Goal: Check status: Check status

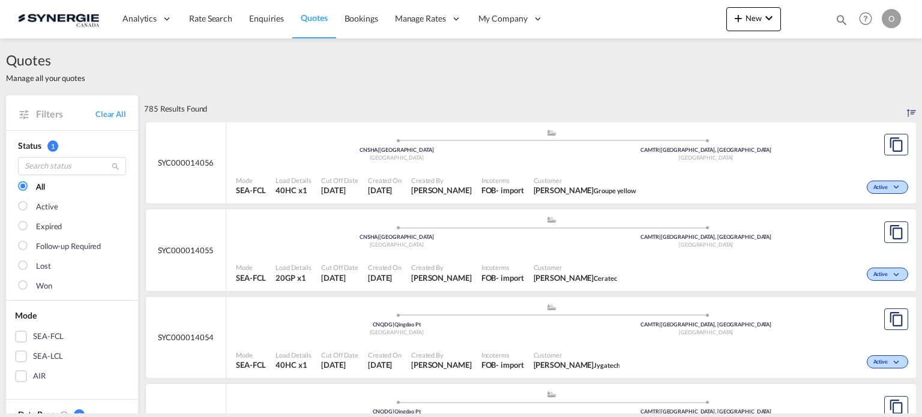
click at [839, 15] on md-icon "icon-magnify" at bounding box center [841, 19] width 13 height 13
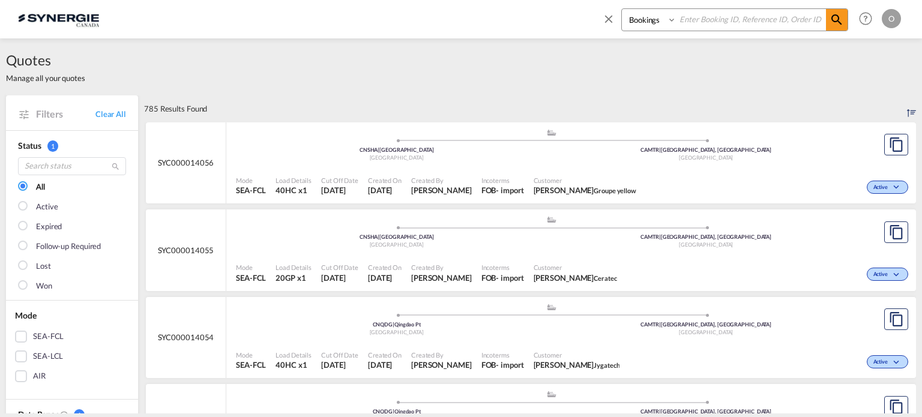
drag, startPoint x: 645, startPoint y: 18, endPoint x: 648, endPoint y: 27, distance: 9.5
click at [645, 18] on select "Bookings Quotes Enquiries" at bounding box center [650, 20] width 57 height 22
select select "Quotes"
click at [622, 9] on select "Bookings Quotes Enquiries" at bounding box center [650, 20] width 57 height 22
paste input "SYC000013115"
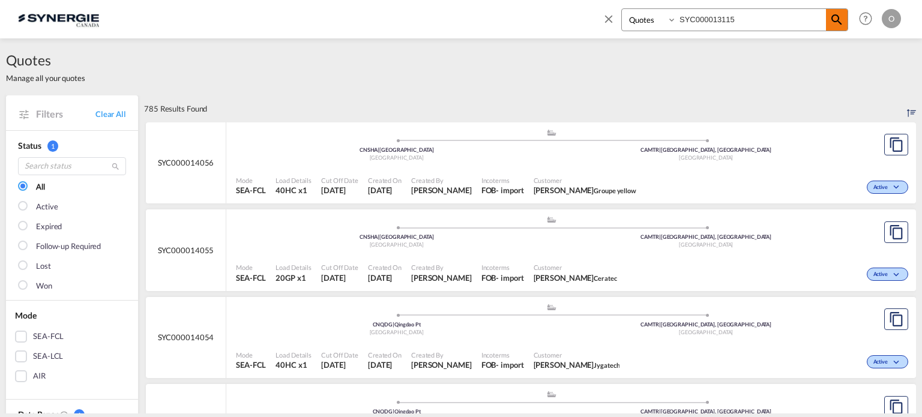
type input "SYC000013115"
click at [833, 21] on md-icon "icon-magnify" at bounding box center [837, 20] width 14 height 14
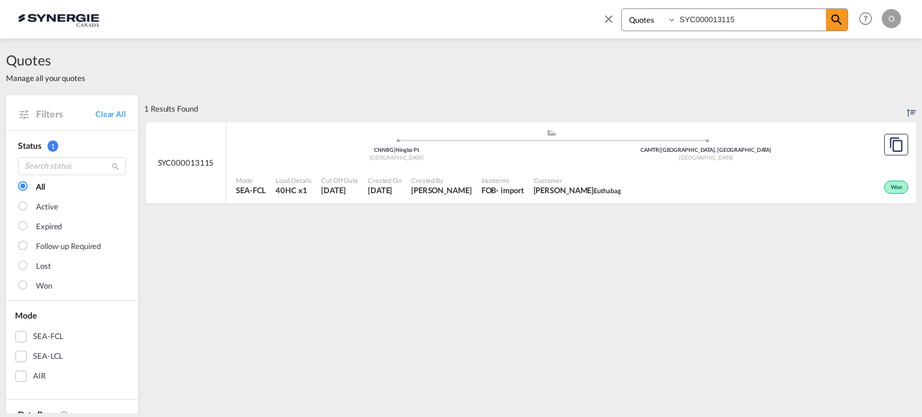
click at [534, 187] on span "[PERSON_NAME]" at bounding box center [578, 190] width 88 height 11
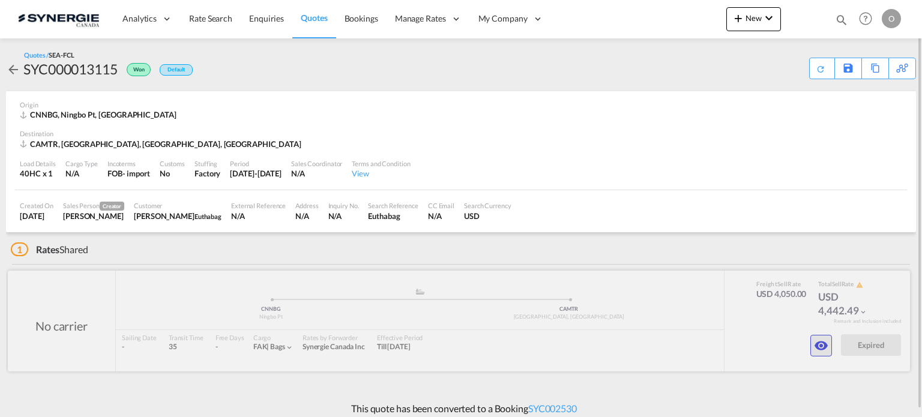
click at [819, 349] on md-icon "icon-eye" at bounding box center [821, 346] width 14 height 14
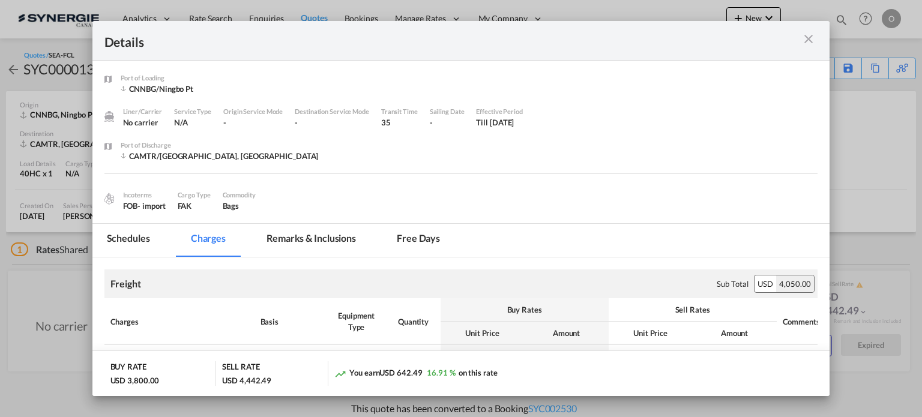
click at [319, 242] on md-tab-item "Remarks & Inclusions" at bounding box center [311, 240] width 118 height 33
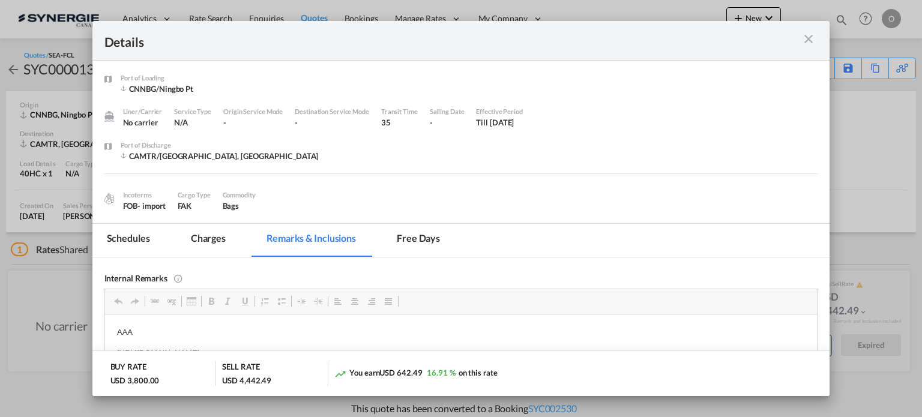
click at [809, 38] on md-icon "icon-close m-3 fg-AAA8AD cursor" at bounding box center [808, 39] width 14 height 14
